Goal: Task Accomplishment & Management: Use online tool/utility

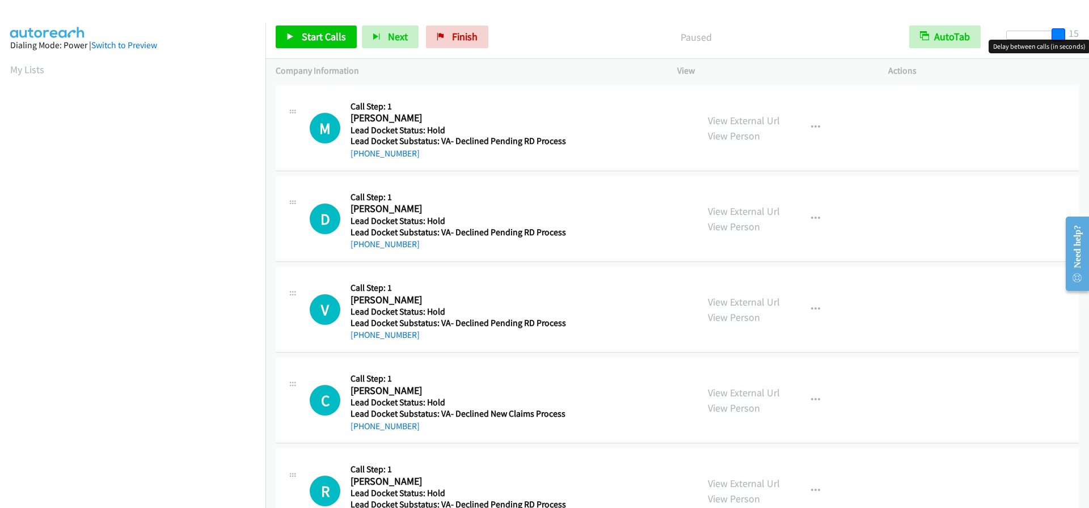
drag, startPoint x: 1008, startPoint y: 33, endPoint x: 1080, endPoint y: 36, distance: 72.1
click at [1080, 36] on div "Start Calls Pause Next Finish Paused AutoTab AutoTab 15" at bounding box center [677, 37] width 824 height 44
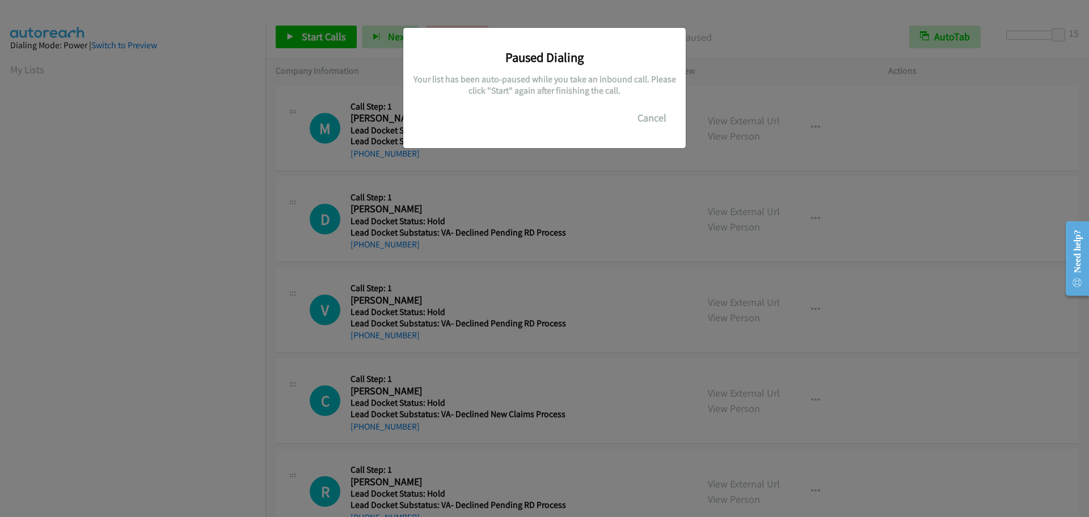
scroll to position [120, 0]
click at [652, 114] on button "Cancel" at bounding box center [652, 118] width 50 height 23
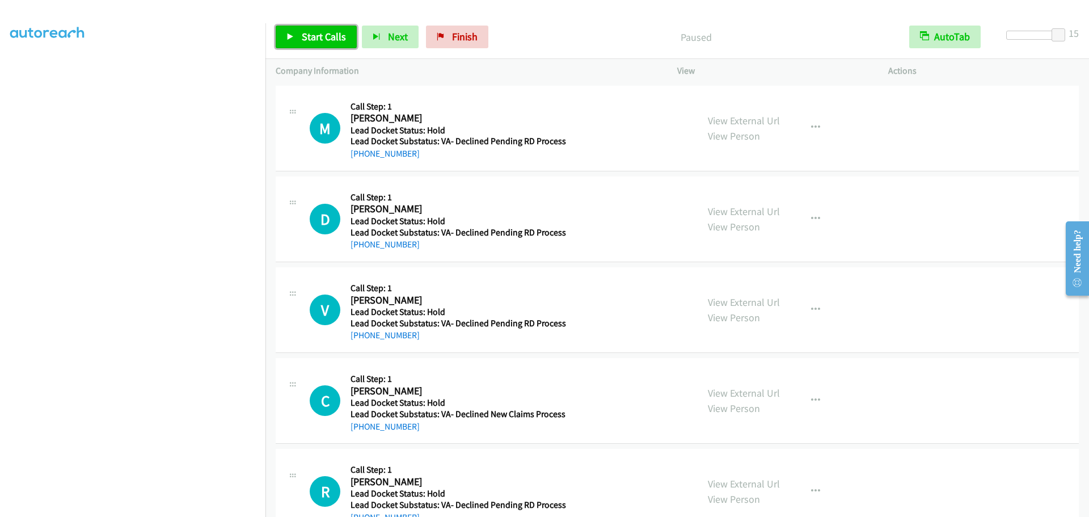
click at [325, 32] on span "Start Calls" at bounding box center [324, 36] width 44 height 13
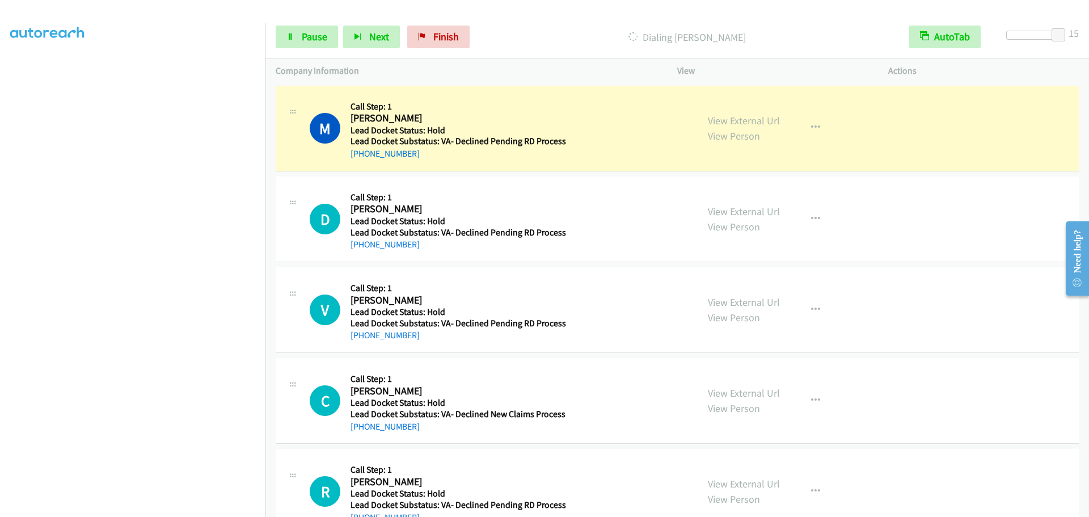
scroll to position [119, 0]
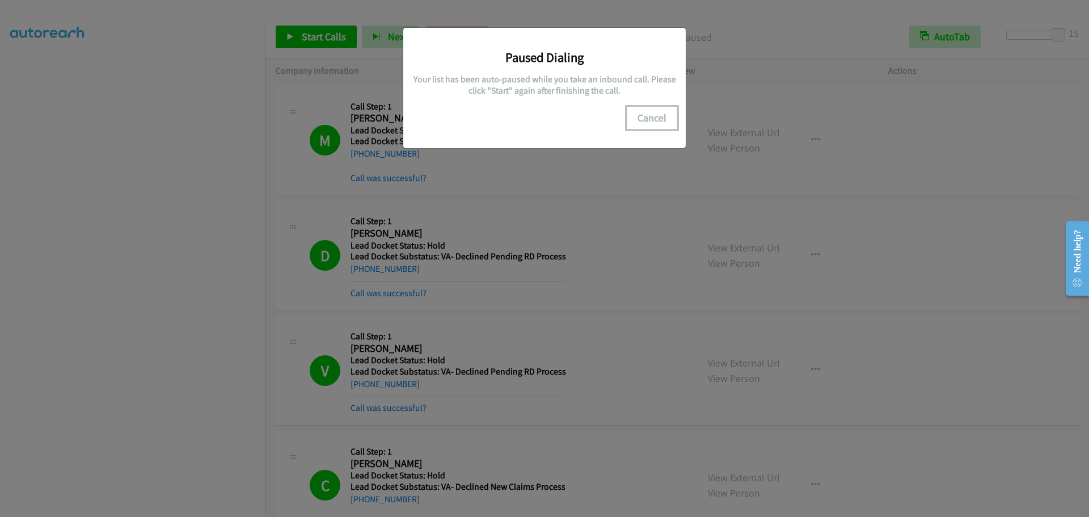
click at [660, 115] on button "Cancel" at bounding box center [652, 118] width 50 height 23
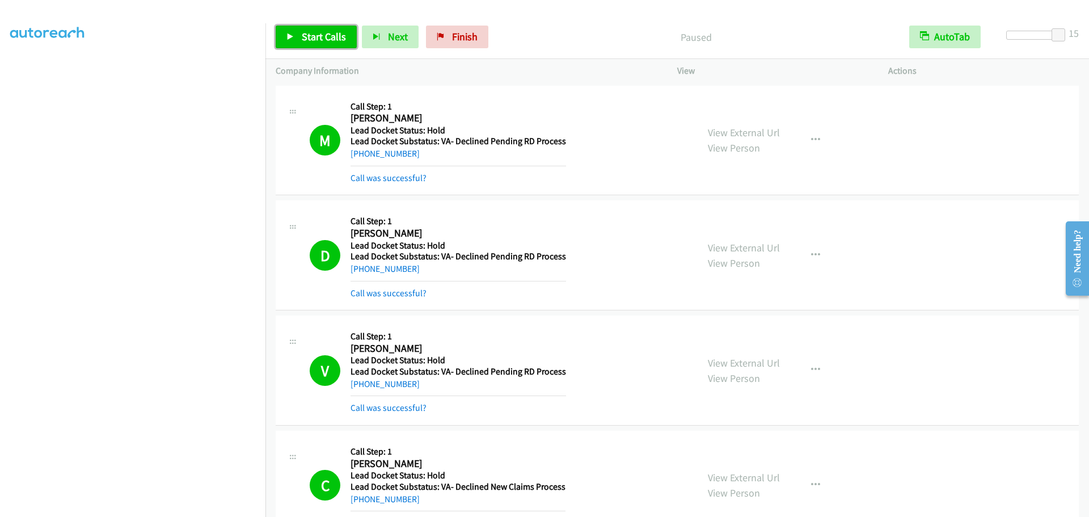
click at [328, 39] on span "Start Calls" at bounding box center [324, 36] width 44 height 13
click at [379, 31] on span "Next" at bounding box center [379, 36] width 20 height 13
drag, startPoint x: 437, startPoint y: 26, endPoint x: 436, endPoint y: 34, distance: 8.7
click at [437, 26] on div "Start Calls Pause Next Finish Dialing Frank Menchaka AutoTab AutoTab 15" at bounding box center [677, 37] width 824 height 44
click at [436, 34] on span "Finish" at bounding box center [446, 36] width 26 height 13
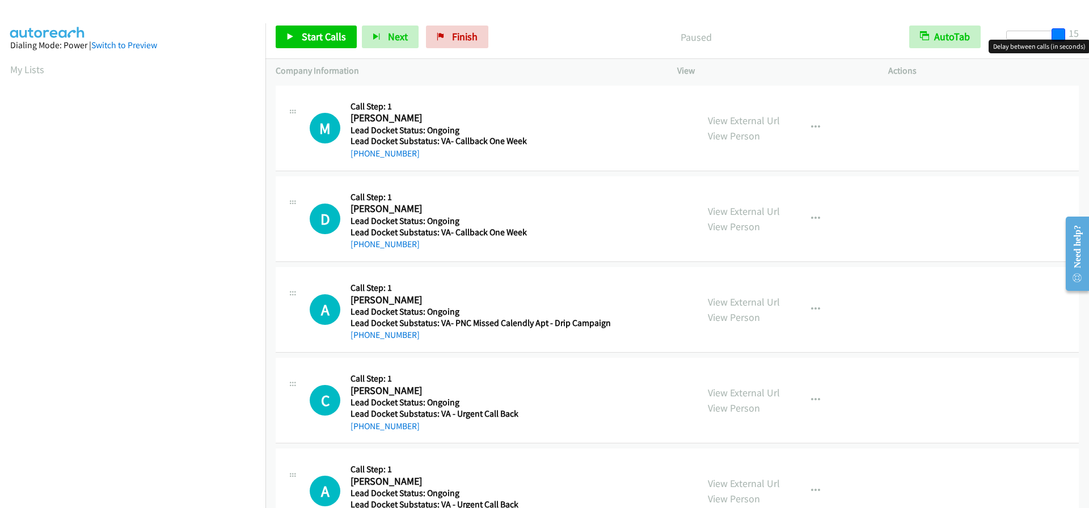
drag, startPoint x: 1017, startPoint y: 36, endPoint x: 1070, endPoint y: 31, distance: 53.0
click at [1070, 31] on div "Start Calls Pause Next Finish Paused AutoTab AutoTab 15" at bounding box center [677, 37] width 824 height 44
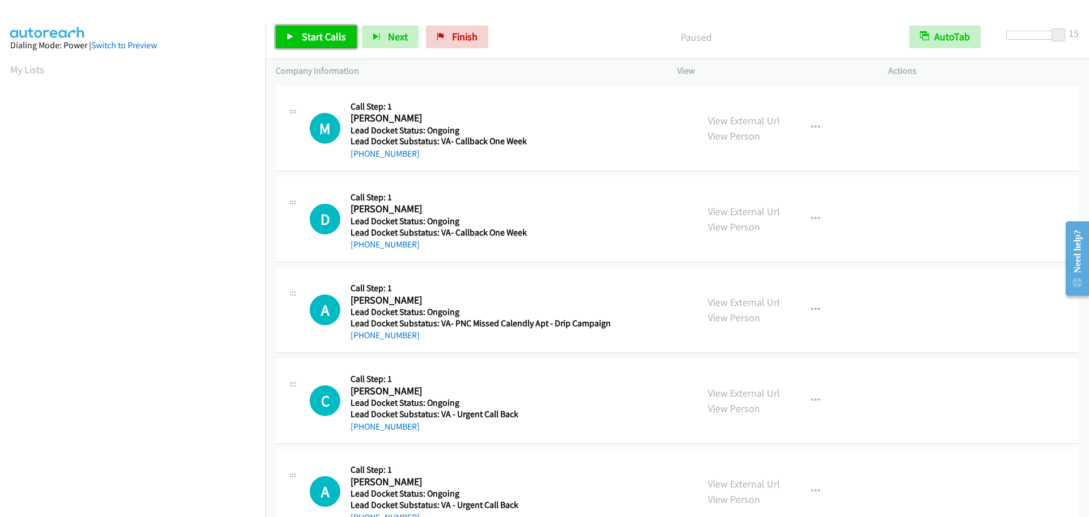
click at [309, 35] on span "Start Calls" at bounding box center [324, 36] width 44 height 13
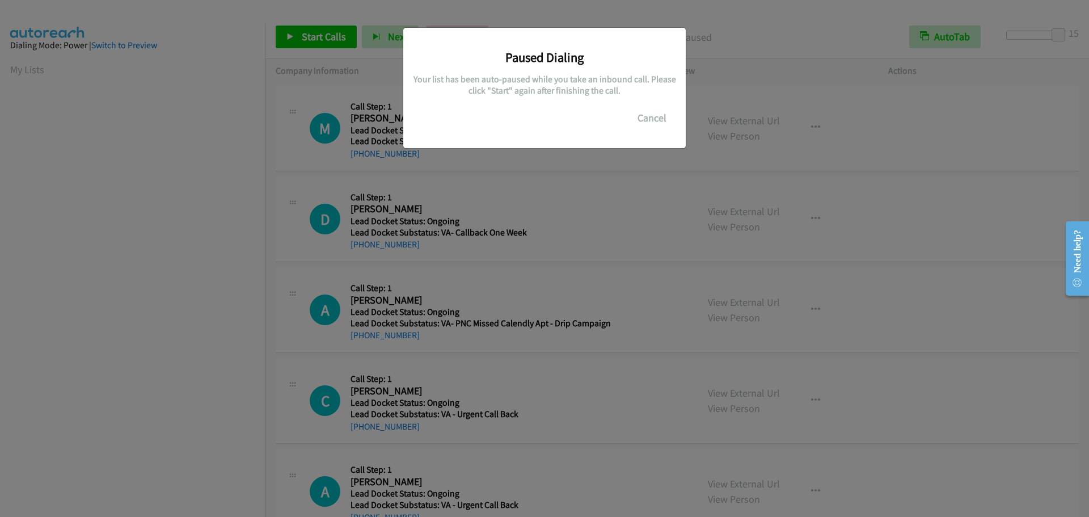
scroll to position [120, 0]
click at [652, 123] on button "Cancel" at bounding box center [652, 118] width 50 height 23
